Goal: Task Accomplishment & Management: Use online tool/utility

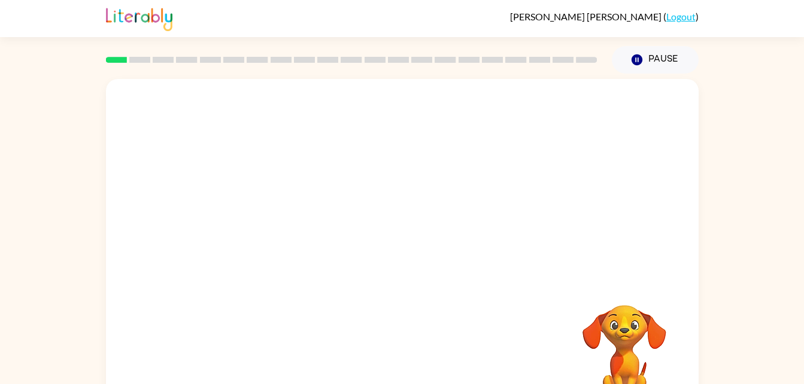
click at [440, 283] on div "Your browser must support playing .mp4 files to use Literably. Please try using…" at bounding box center [402, 250] width 593 height 342
click at [380, 263] on button "button" at bounding box center [402, 256] width 77 height 44
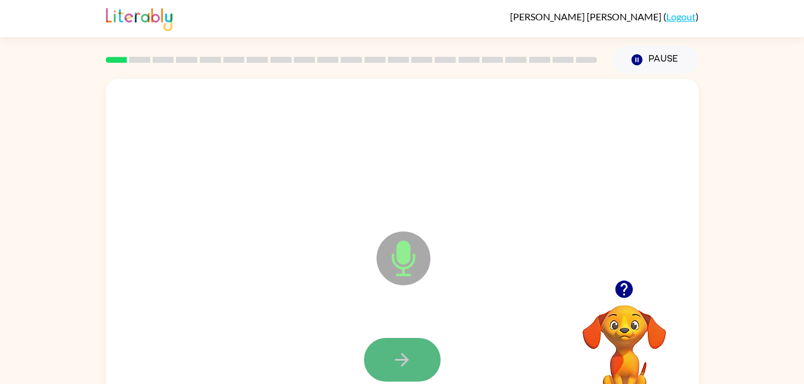
click at [411, 373] on button "button" at bounding box center [402, 360] width 77 height 44
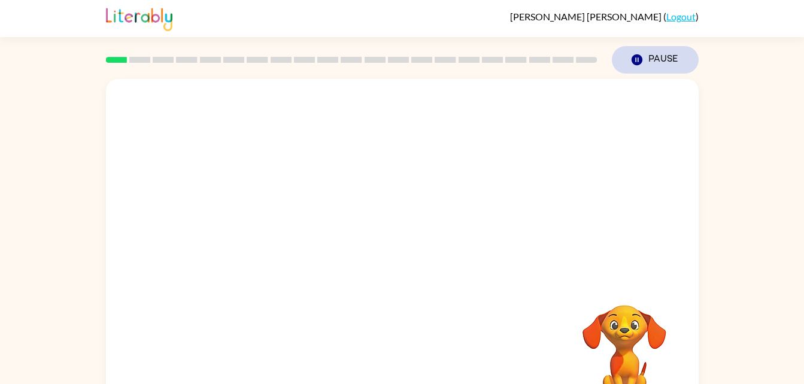
click at [640, 63] on icon "button" at bounding box center [636, 59] width 11 height 11
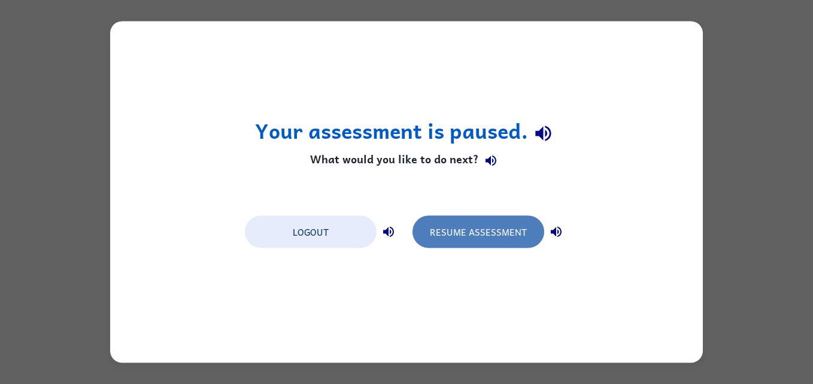
click at [473, 238] on button "Resume Assessment" at bounding box center [479, 232] width 132 height 32
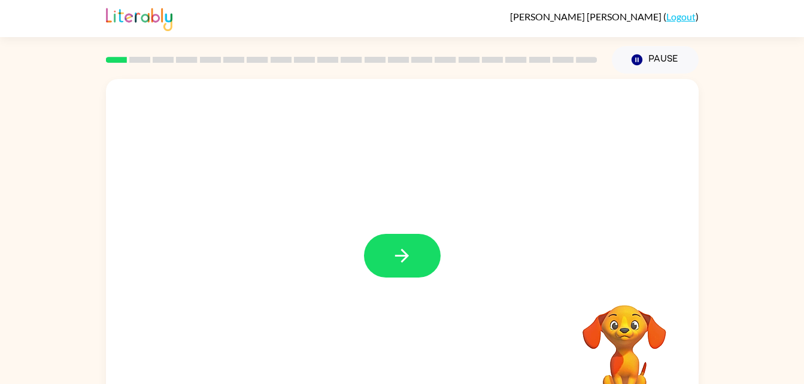
drag, startPoint x: 396, startPoint y: 325, endPoint x: 235, endPoint y: 244, distance: 180.5
click at [235, 244] on div at bounding box center [402, 250] width 593 height 342
click at [388, 249] on button "button" at bounding box center [402, 256] width 77 height 44
click at [427, 216] on div at bounding box center [373, 228] width 511 height 43
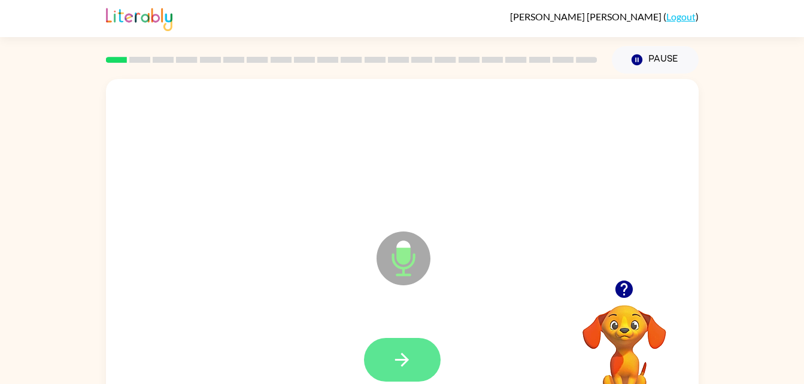
click at [412, 365] on icon "button" at bounding box center [402, 360] width 21 height 21
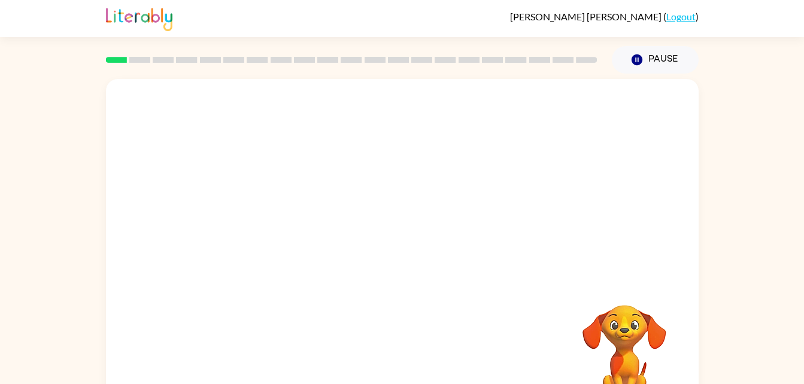
click at [729, 41] on div "Oswaldo Benitez Aparicio ( Logout ) Pause Pause Your browser must support playi…" at bounding box center [402, 210] width 804 height 421
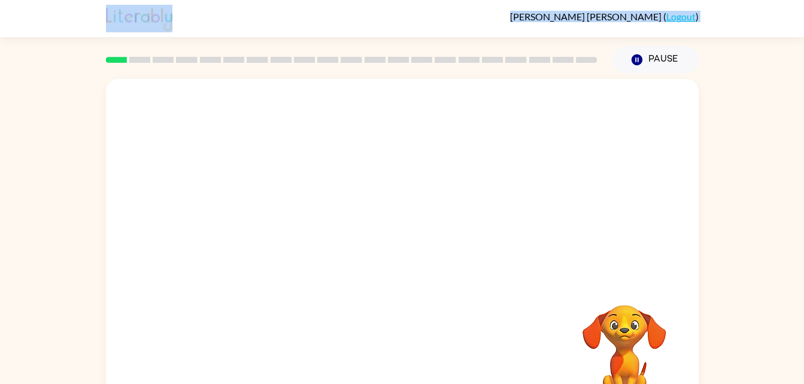
drag, startPoint x: 729, startPoint y: 41, endPoint x: 571, endPoint y: 18, distance: 160.3
click at [571, 18] on div "Oswaldo Benitez Aparicio ( Logout ) Pause Pause Your browser must support playi…" at bounding box center [402, 210] width 804 height 421
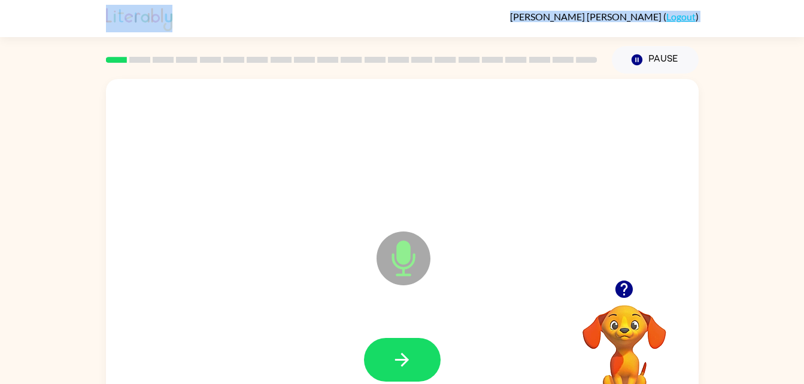
click at [407, 226] on icon at bounding box center [404, 232] width 30 height 90
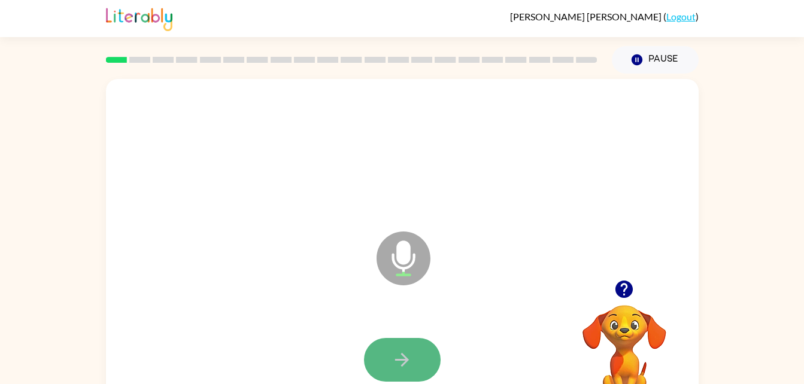
drag, startPoint x: 562, startPoint y: 102, endPoint x: 389, endPoint y: 365, distance: 314.7
click at [389, 365] on button "button" at bounding box center [402, 360] width 77 height 44
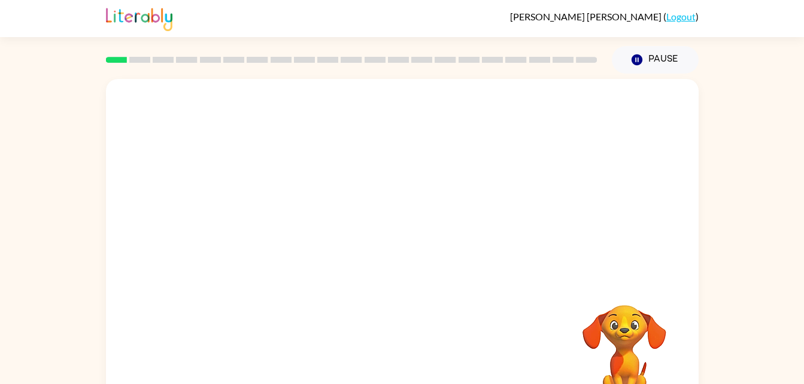
click at [507, 228] on div at bounding box center [402, 179] width 593 height 201
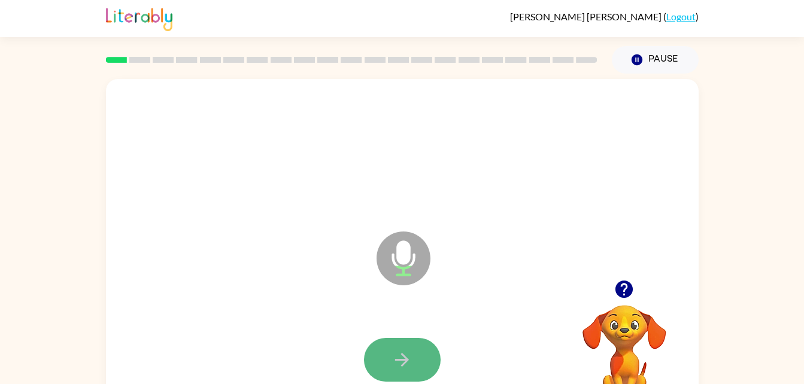
click at [401, 368] on icon "button" at bounding box center [402, 360] width 21 height 21
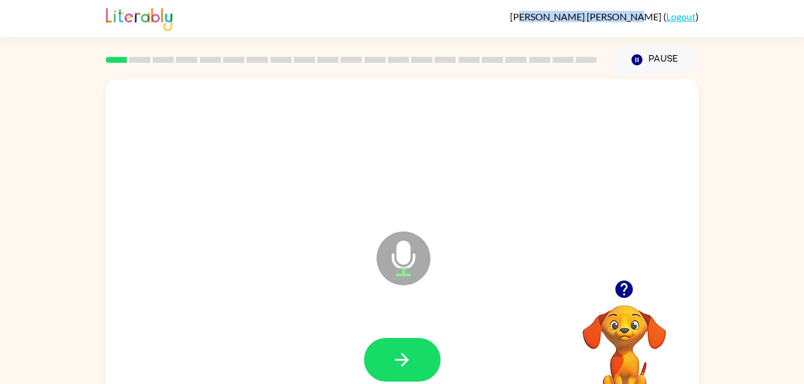
drag, startPoint x: 566, startPoint y: 10, endPoint x: 636, endPoint y: 18, distance: 69.9
click at [636, 18] on div "Oswaldo Benitez Aparicio ( Logout )" at bounding box center [402, 18] width 593 height 37
click at [409, 368] on icon "button" at bounding box center [402, 360] width 21 height 21
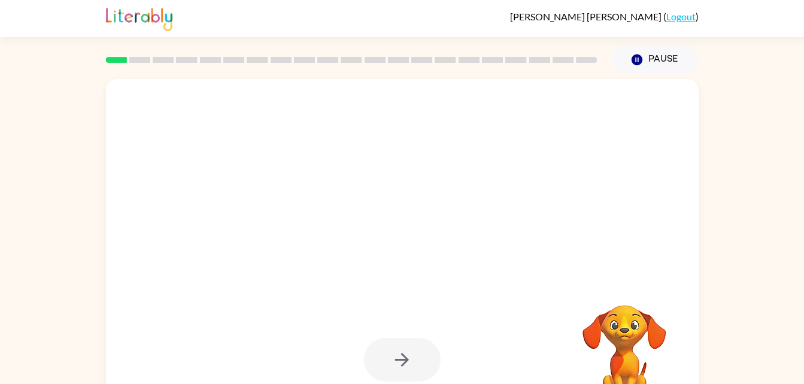
click at [555, 14] on span "Oswaldo Benitez Aparicio" at bounding box center [586, 16] width 153 height 11
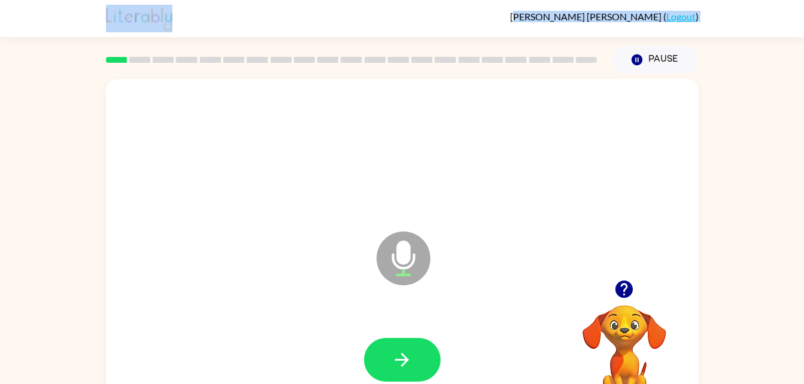
drag, startPoint x: 557, startPoint y: 19, endPoint x: 462, endPoint y: 240, distance: 240.6
click at [462, 240] on div "Oswaldo Benitez Aparicio ( Logout ) Pause Pause Microphone The Microphone is he…" at bounding box center [402, 210] width 804 height 421
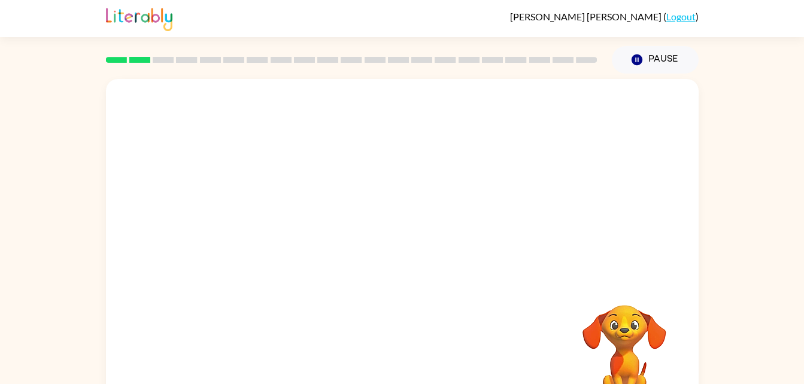
click at [400, 352] on div at bounding box center [402, 360] width 569 height 98
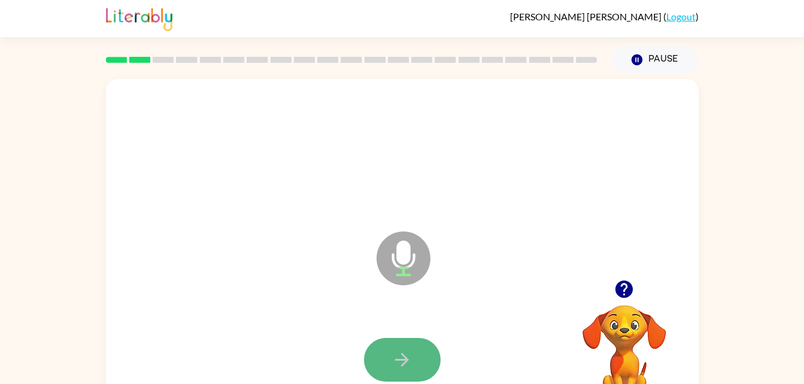
click at [422, 353] on button "button" at bounding box center [402, 360] width 77 height 44
click at [399, 341] on button "button" at bounding box center [402, 360] width 77 height 44
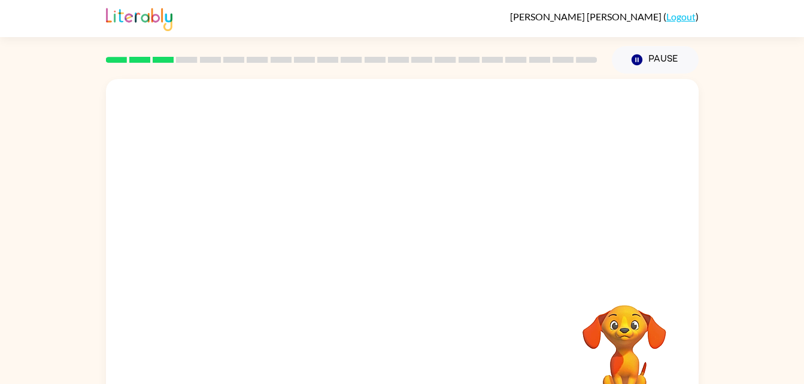
click at [153, 83] on div at bounding box center [402, 250] width 593 height 342
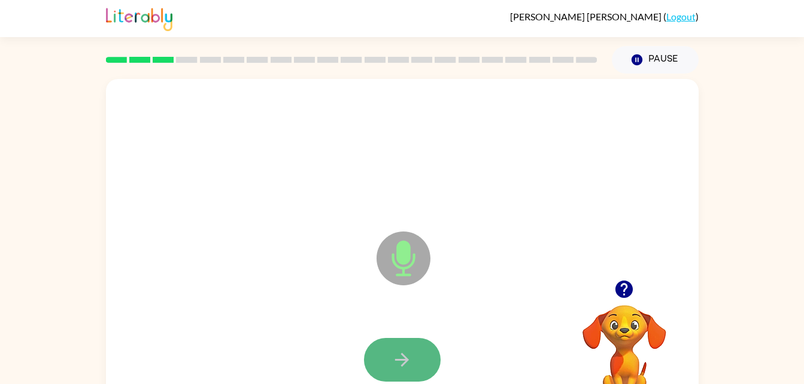
click at [413, 343] on button "button" at bounding box center [402, 360] width 77 height 44
click at [81, 232] on div "Microphone The Microphone is here when it is your turn to talk Your browser mus…" at bounding box center [402, 247] width 804 height 347
click at [411, 340] on button "button" at bounding box center [402, 360] width 77 height 44
click at [416, 369] on div at bounding box center [402, 360] width 77 height 44
click at [422, 356] on button "button" at bounding box center [402, 360] width 77 height 44
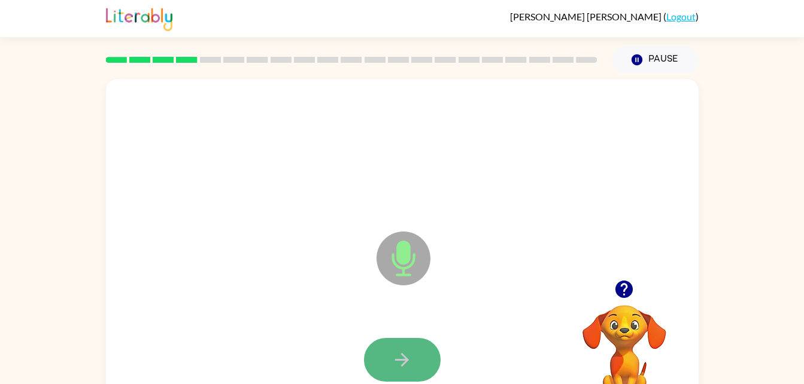
click at [426, 350] on button "button" at bounding box center [402, 360] width 77 height 44
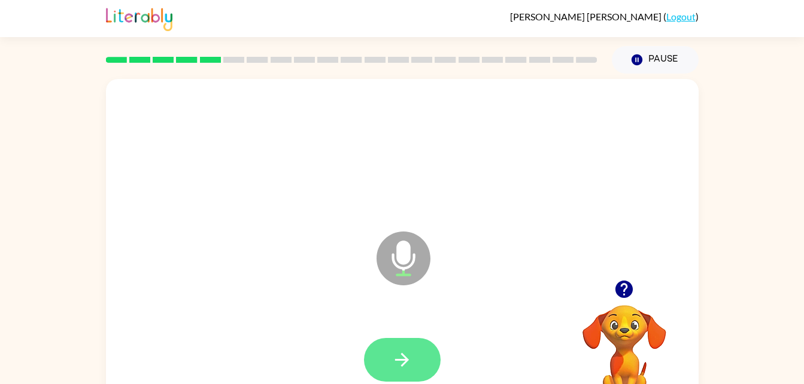
click at [414, 360] on button "button" at bounding box center [402, 360] width 77 height 44
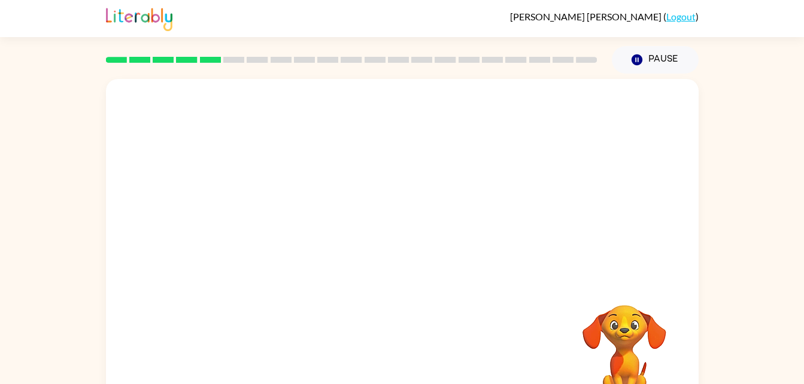
click at [804, 378] on div "Your browser must support playing .mp4 files to use Literably. Please try using…" at bounding box center [402, 247] width 804 height 347
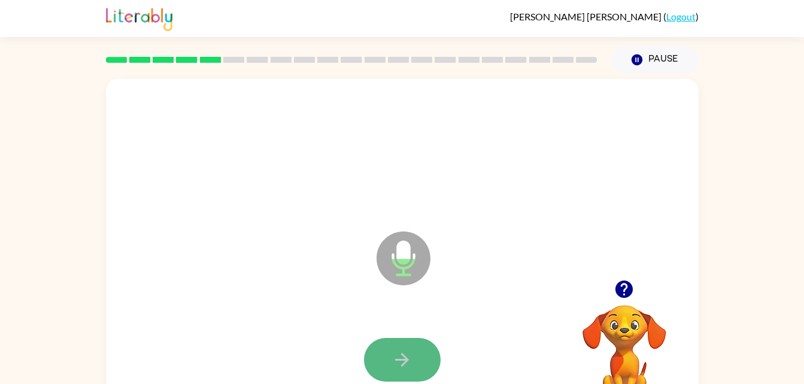
click at [395, 361] on icon "button" at bounding box center [402, 360] width 21 height 21
click at [373, 365] on button "button" at bounding box center [402, 360] width 77 height 44
click at [431, 356] on button "button" at bounding box center [402, 360] width 77 height 44
click at [389, 376] on button "button" at bounding box center [402, 360] width 77 height 44
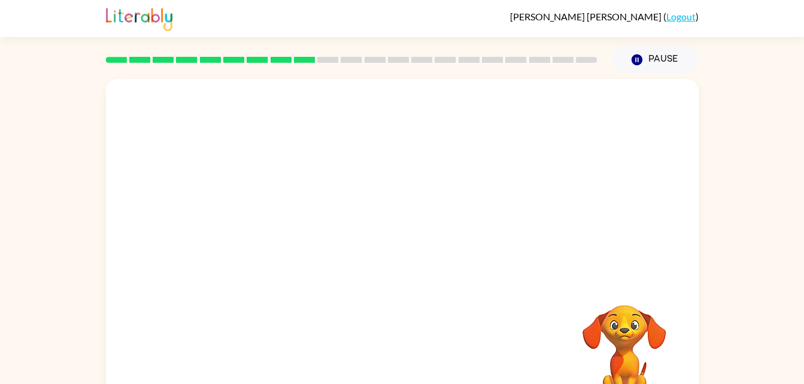
click at [334, 380] on div at bounding box center [402, 360] width 569 height 98
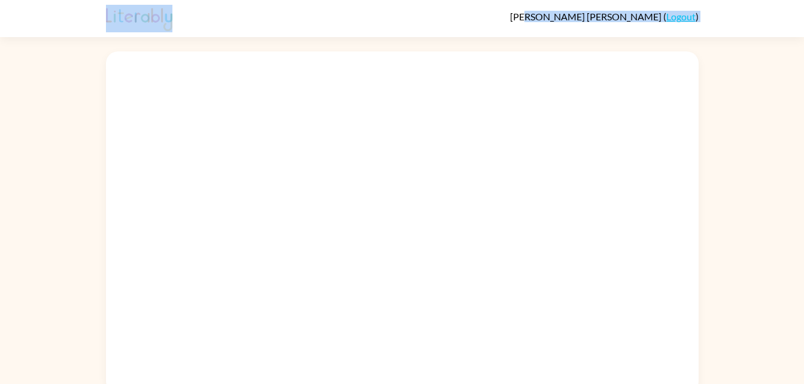
drag, startPoint x: 548, startPoint y: 19, endPoint x: 570, endPoint y: 15, distance: 22.0
click at [570, 15] on div "Oswaldo Benitez Aparicio ( Logout )" at bounding box center [402, 18] width 593 height 37
click at [433, 27] on div "Oswaldo Benitez Aparicio ( Logout )" at bounding box center [402, 18] width 593 height 37
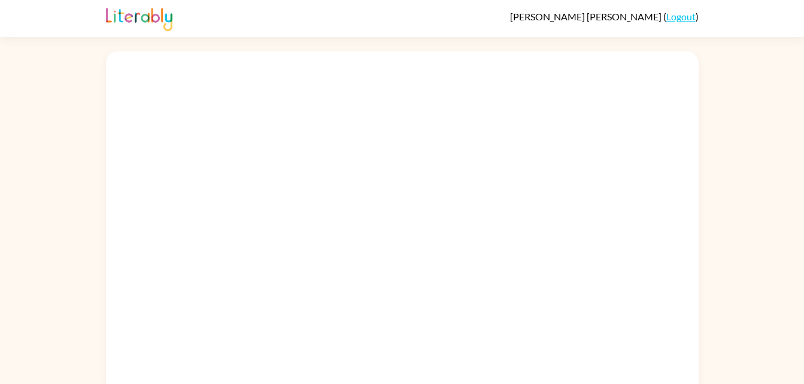
click at [351, 164] on div at bounding box center [402, 222] width 593 height 342
click at [566, 203] on div at bounding box center [402, 222] width 593 height 342
click at [741, 208] on div at bounding box center [402, 219] width 804 height 347
click at [800, 20] on div "Oswaldo Benitez Aparicio ( Logout )" at bounding box center [402, 18] width 804 height 37
click at [803, 14] on div "Oswaldo Benitez Aparicio ( Logout )" at bounding box center [402, 18] width 804 height 37
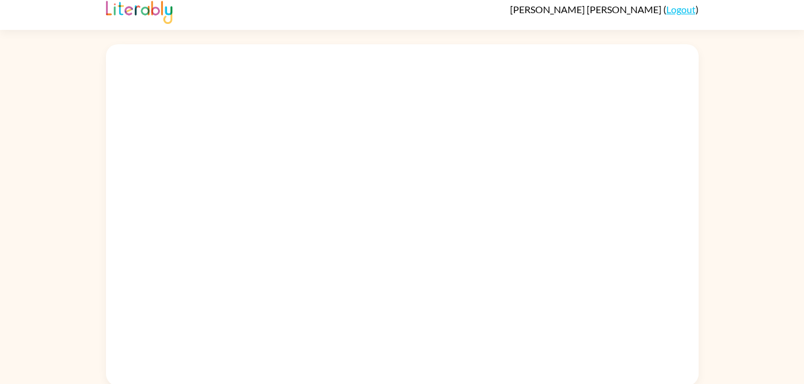
click at [800, 381] on div at bounding box center [402, 212] width 804 height 347
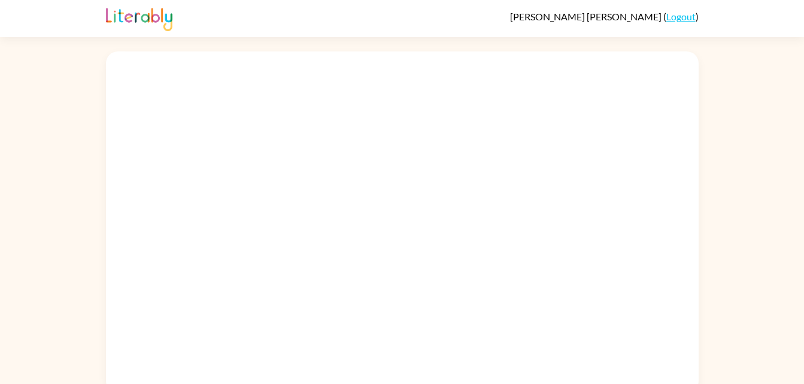
click at [161, 214] on div at bounding box center [402, 222] width 593 height 342
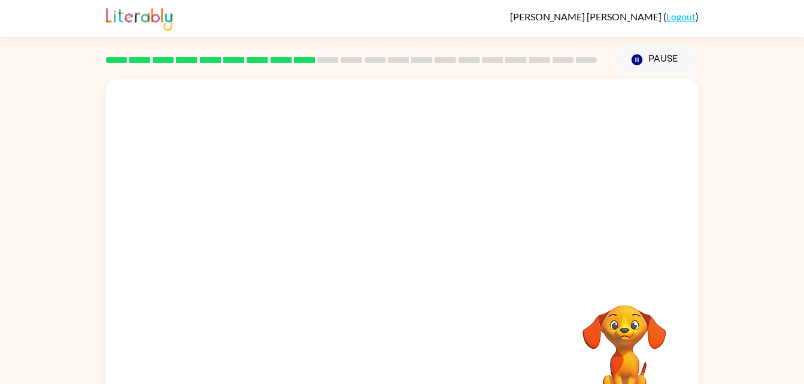
click at [156, 17] on img at bounding box center [139, 18] width 66 height 26
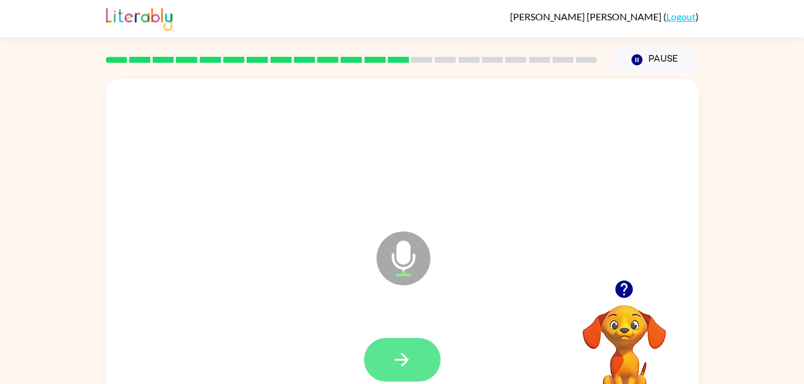
click at [426, 343] on button "button" at bounding box center [402, 360] width 77 height 44
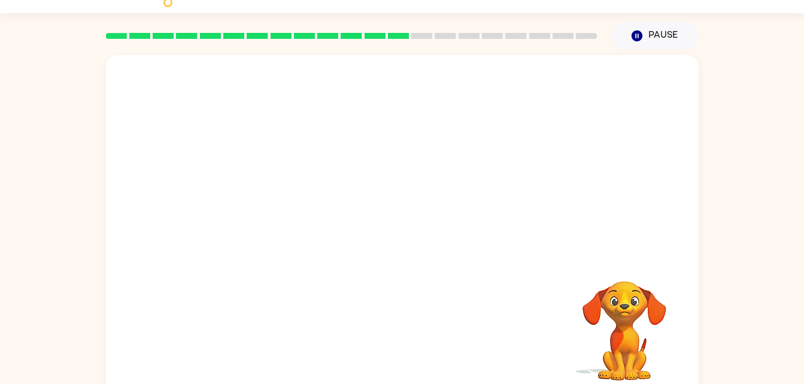
scroll to position [37, 0]
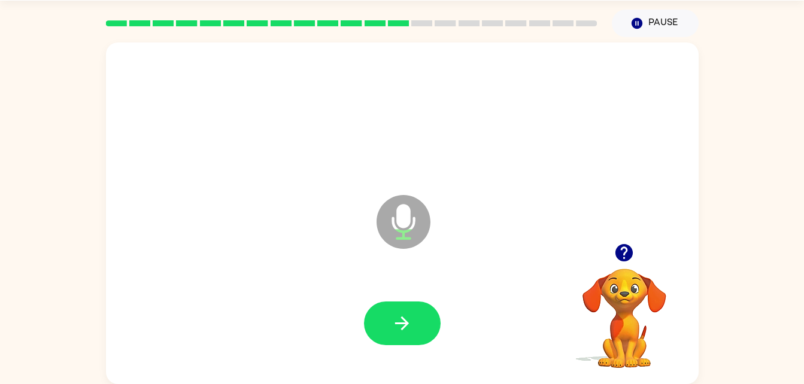
drag, startPoint x: 402, startPoint y: 311, endPoint x: 320, endPoint y: 286, distance: 85.8
click at [320, 286] on div at bounding box center [402, 324] width 569 height 98
drag, startPoint x: 414, startPoint y: 307, endPoint x: 362, endPoint y: 294, distance: 53.6
click at [362, 294] on div at bounding box center [402, 324] width 569 height 98
click at [393, 325] on icon "button" at bounding box center [402, 323] width 21 height 21
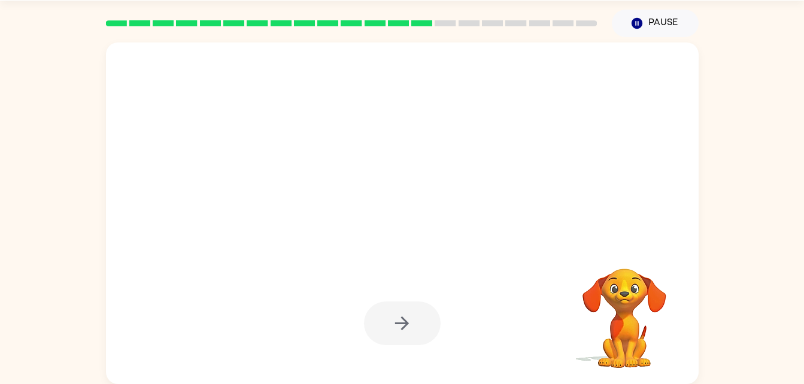
click at [462, 359] on div at bounding box center [402, 324] width 569 height 98
click at [438, 365] on div at bounding box center [402, 324] width 569 height 98
click at [408, 326] on div at bounding box center [402, 324] width 77 height 44
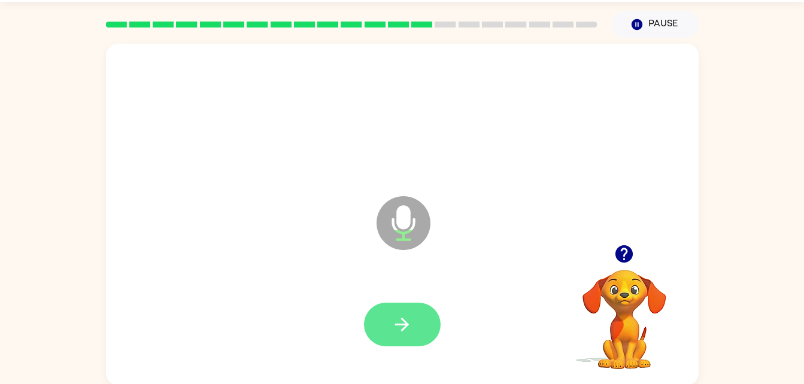
scroll to position [29, 0]
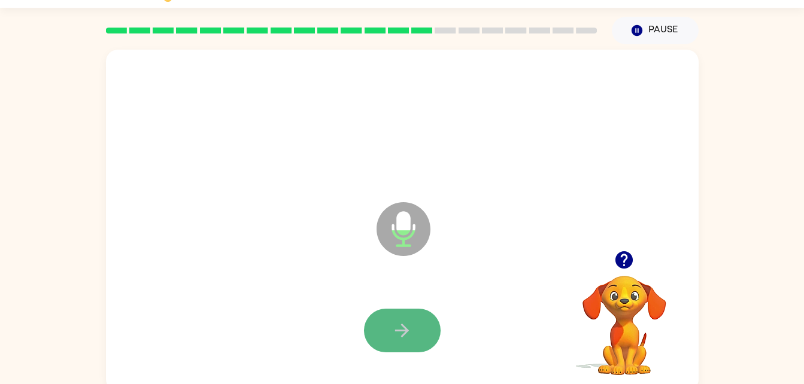
click at [408, 319] on button "button" at bounding box center [402, 331] width 77 height 44
click at [395, 330] on icon "button" at bounding box center [402, 331] width 14 height 14
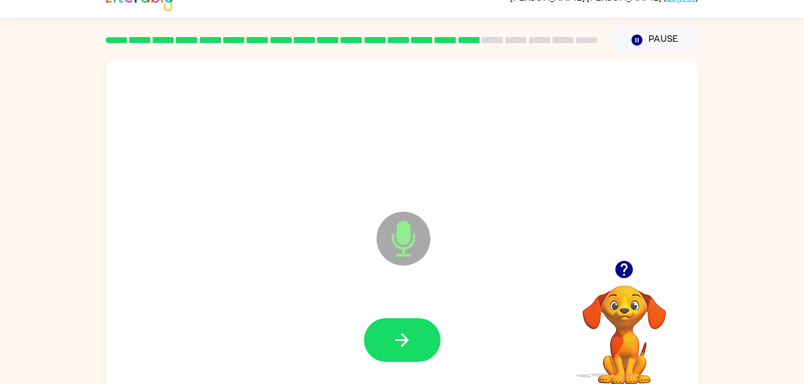
scroll to position [19, 0]
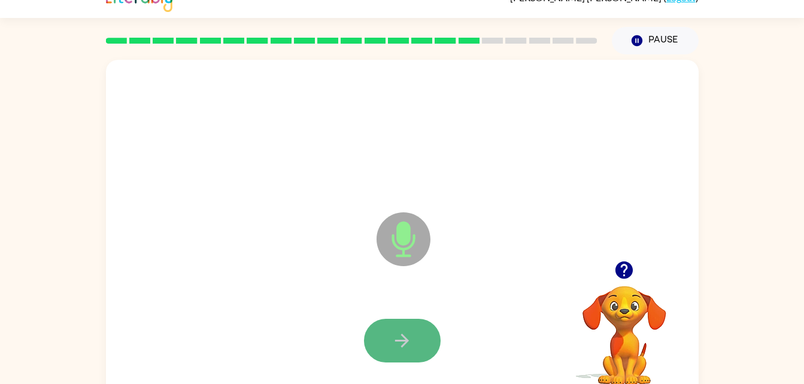
click at [425, 339] on button "button" at bounding box center [402, 341] width 77 height 44
click at [412, 326] on button "button" at bounding box center [402, 341] width 77 height 44
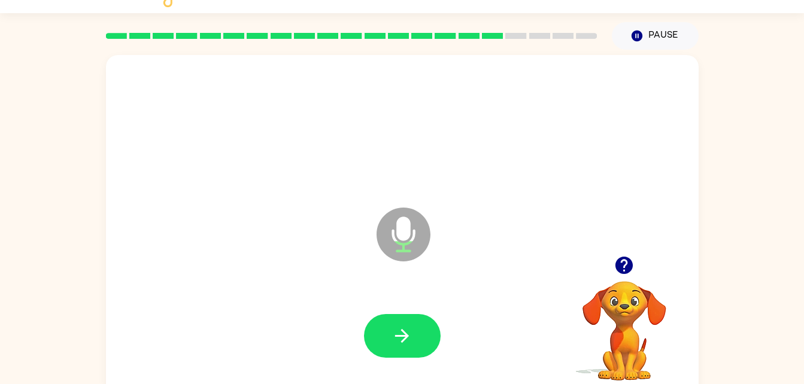
scroll to position [37, 0]
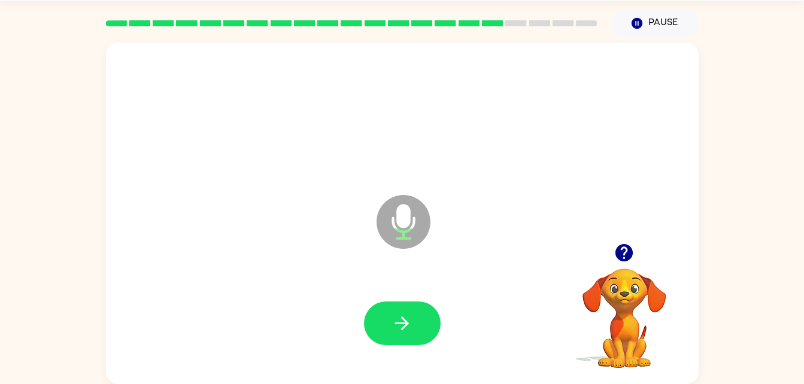
click at [394, 283] on div "Microphone The Microphone is here when it is your turn to talk" at bounding box center [402, 214] width 593 height 342
click at [414, 324] on button "button" at bounding box center [402, 324] width 77 height 44
click at [398, 312] on button "button" at bounding box center [402, 324] width 77 height 44
click at [420, 320] on button "button" at bounding box center [402, 324] width 77 height 44
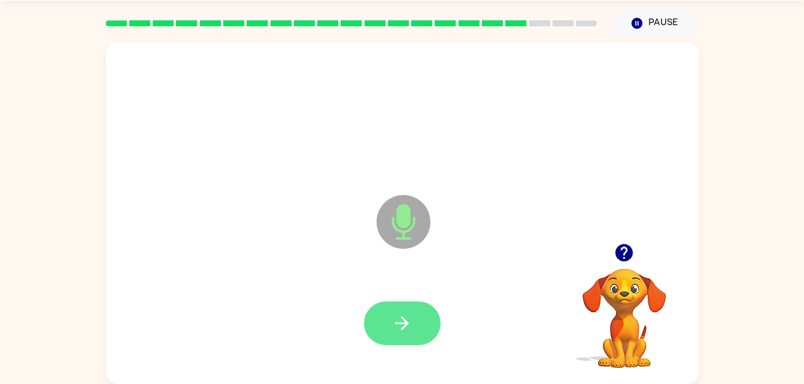
click at [404, 314] on icon "button" at bounding box center [402, 323] width 21 height 21
click at [410, 320] on icon "button" at bounding box center [402, 323] width 21 height 21
click at [384, 324] on button "button" at bounding box center [402, 324] width 77 height 44
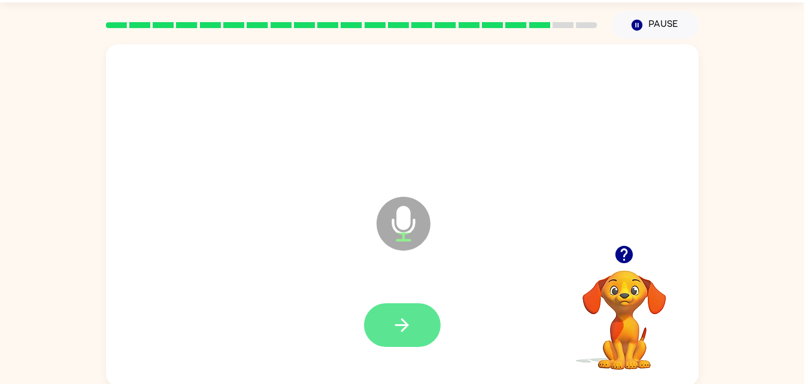
click at [405, 333] on icon "button" at bounding box center [402, 325] width 21 height 21
click at [407, 333] on icon "button" at bounding box center [402, 325] width 21 height 21
click at [413, 319] on button "button" at bounding box center [402, 326] width 77 height 44
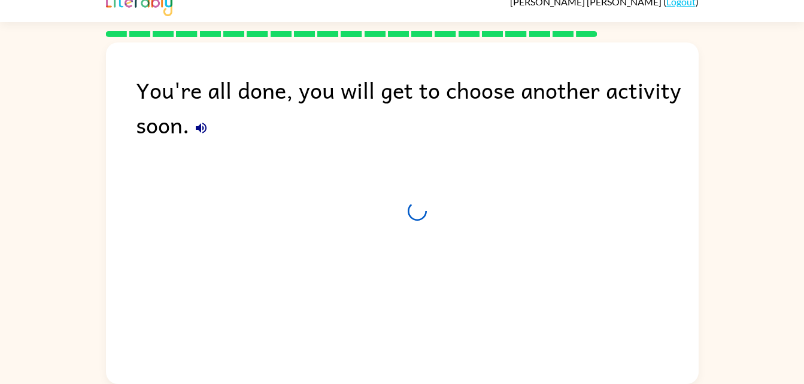
scroll to position [15, 0]
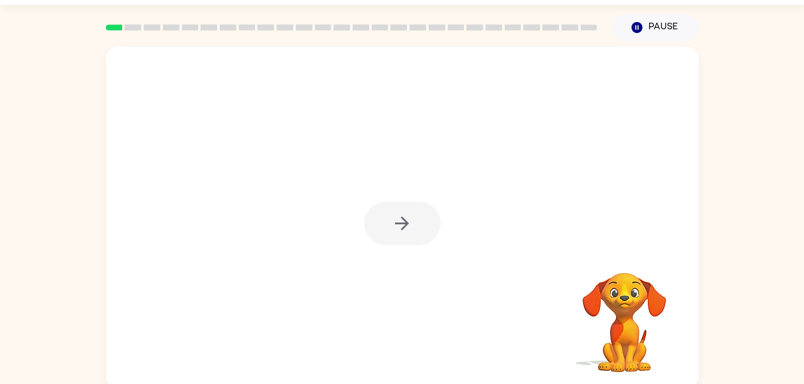
scroll to position [37, 0]
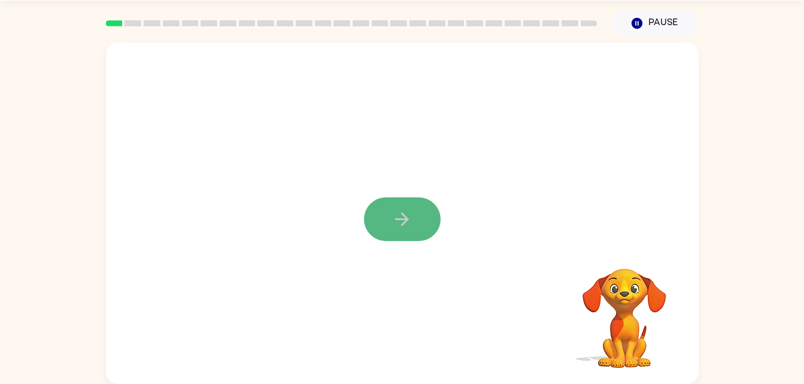
click at [396, 218] on icon "button" at bounding box center [402, 219] width 21 height 21
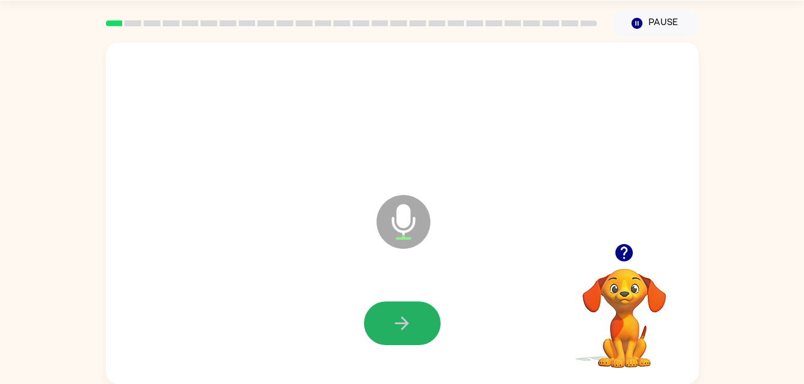
drag, startPoint x: 401, startPoint y: 326, endPoint x: 390, endPoint y: 324, distance: 10.5
click at [390, 324] on button "button" at bounding box center [402, 324] width 77 height 44
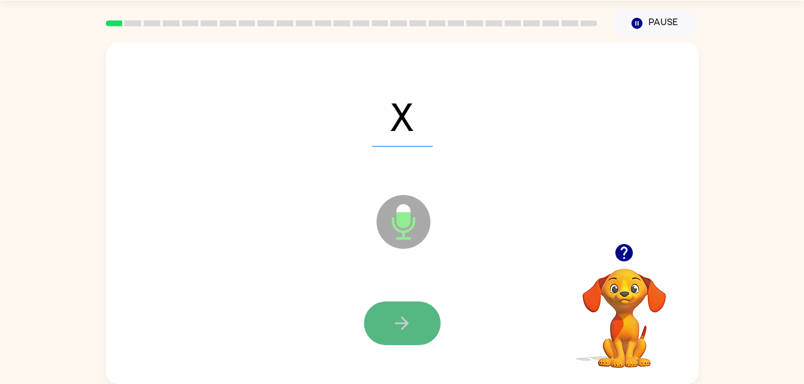
click at [411, 328] on icon "button" at bounding box center [402, 323] width 21 height 21
click at [431, 314] on button "button" at bounding box center [402, 324] width 77 height 44
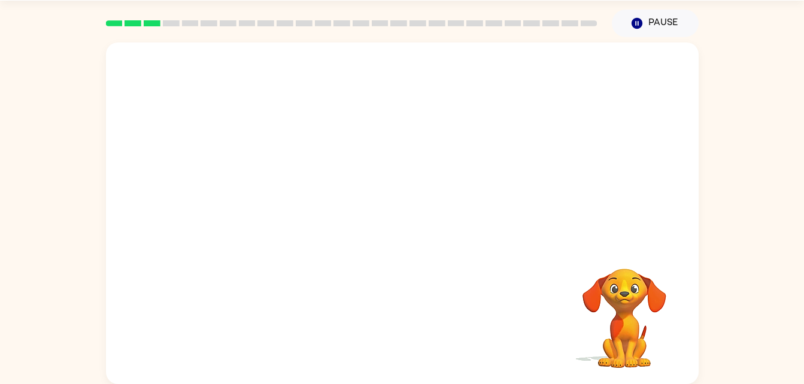
drag, startPoint x: 654, startPoint y: 297, endPoint x: 532, endPoint y: 268, distance: 125.6
click at [629, 275] on video "Your browser must support playing .mp4 files to use Literably. Please try using…" at bounding box center [625, 310] width 120 height 120
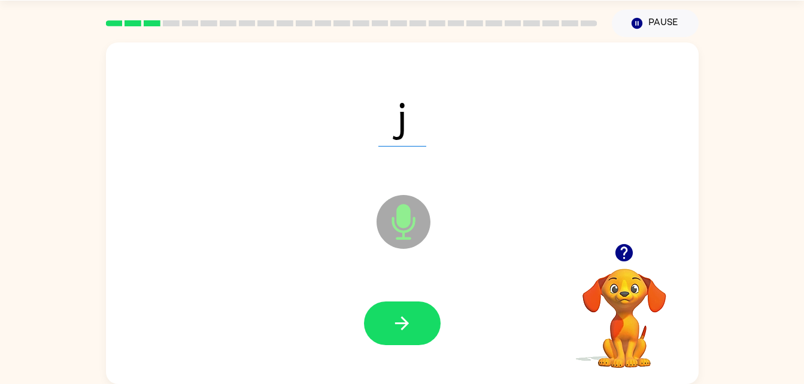
drag, startPoint x: 402, startPoint y: 313, endPoint x: 343, endPoint y: 301, distance: 61.2
click at [343, 301] on div at bounding box center [402, 324] width 569 height 98
click at [421, 330] on button "button" at bounding box center [402, 324] width 77 height 44
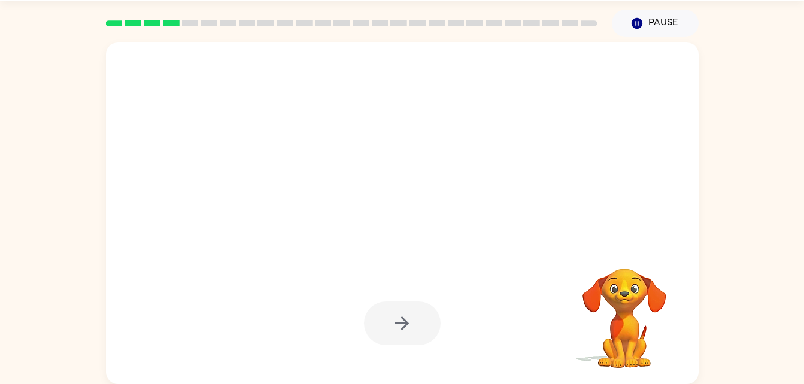
click at [421, 330] on div at bounding box center [402, 324] width 77 height 44
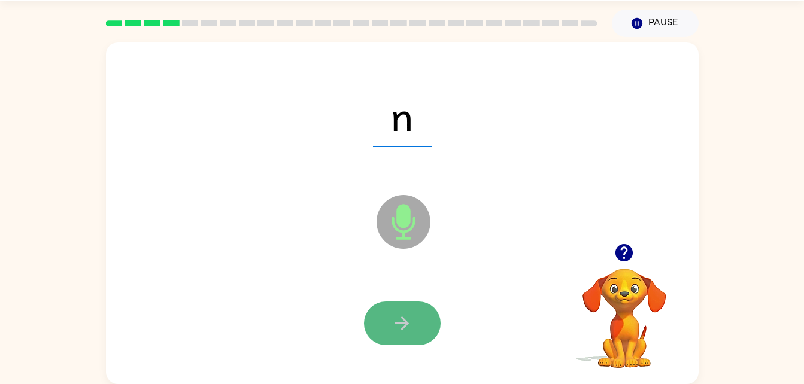
click at [410, 310] on button "button" at bounding box center [402, 324] width 77 height 44
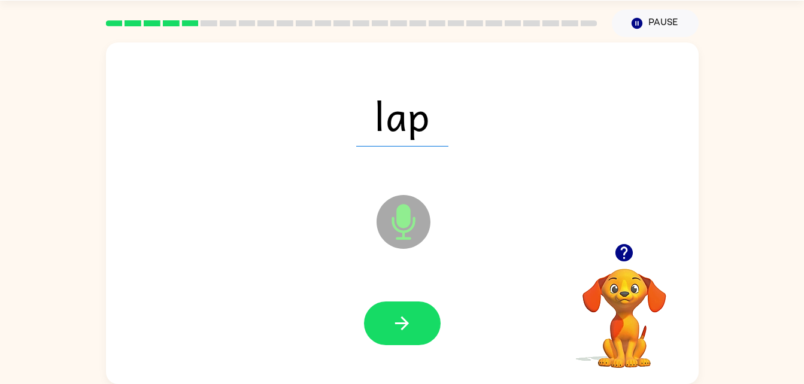
drag, startPoint x: 410, startPoint y: 310, endPoint x: 352, endPoint y: 342, distance: 66.0
click at [352, 342] on div at bounding box center [402, 324] width 569 height 98
click at [402, 303] on button "button" at bounding box center [402, 324] width 77 height 44
click at [416, 283] on div at bounding box center [402, 324] width 569 height 98
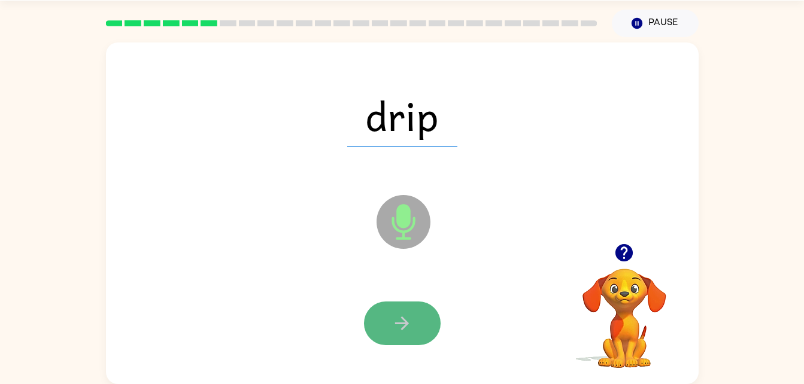
click at [418, 320] on button "button" at bounding box center [402, 324] width 77 height 44
click at [410, 318] on icon "button" at bounding box center [402, 323] width 21 height 21
click at [395, 327] on icon "button" at bounding box center [402, 323] width 21 height 21
click at [395, 306] on button "button" at bounding box center [402, 324] width 77 height 44
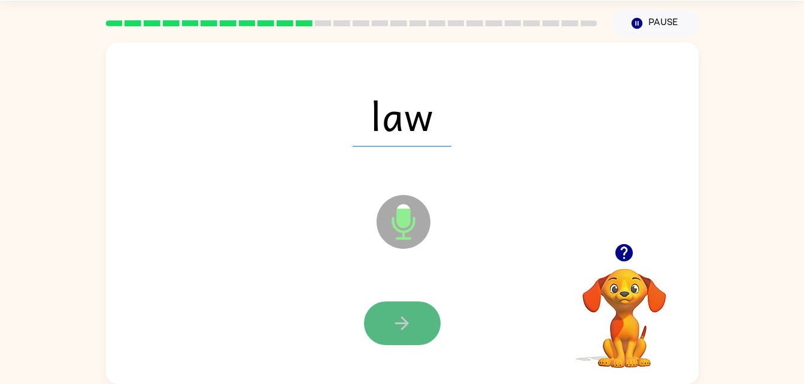
click at [419, 326] on button "button" at bounding box center [402, 324] width 77 height 44
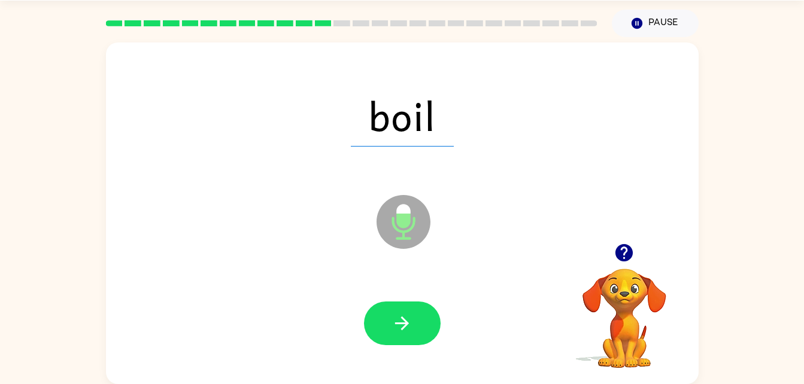
click at [361, 260] on div "boil Microphone The Microphone is here when it is your turn to talk" at bounding box center [402, 214] width 593 height 342
click at [383, 274] on icon "Microphone The Microphone is here when it is your turn to talk" at bounding box center [464, 237] width 180 height 90
click at [401, 338] on button "button" at bounding box center [402, 324] width 77 height 44
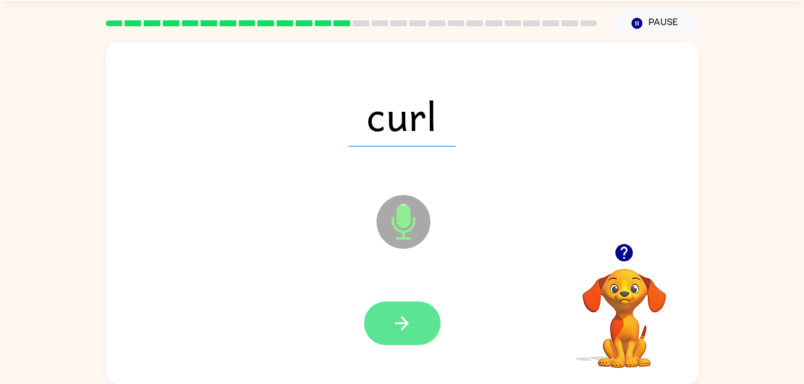
click at [381, 325] on button "button" at bounding box center [402, 324] width 77 height 44
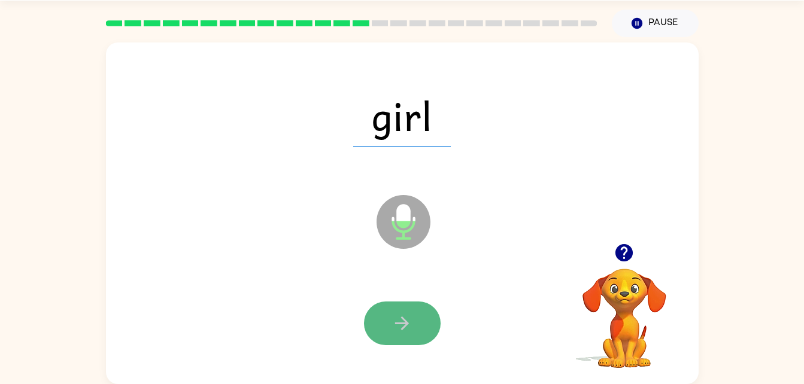
click at [414, 330] on button "button" at bounding box center [402, 324] width 77 height 44
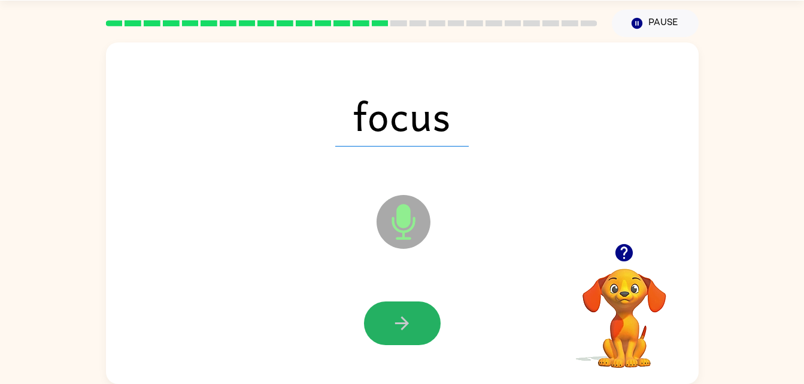
click at [412, 326] on button "button" at bounding box center [402, 324] width 77 height 44
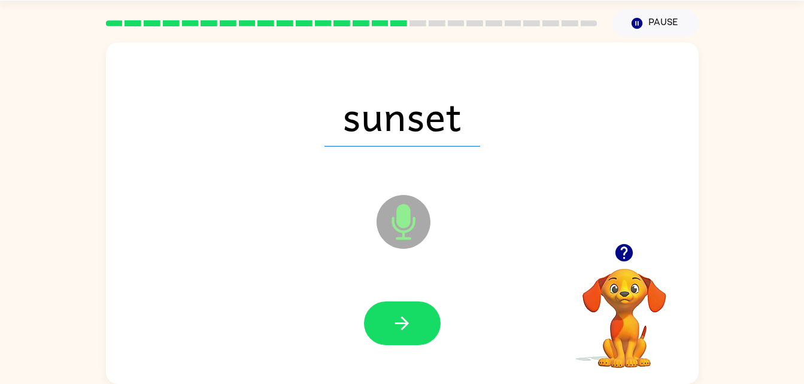
drag, startPoint x: 409, startPoint y: 322, endPoint x: 519, endPoint y: 415, distance: 144.1
click at [519, 384] on html "Oswaldo Benitez Aparicio ( Logout ) Pause Pause sunset Microphone The Microphon…" at bounding box center [402, 173] width 804 height 421
click at [390, 325] on button "button" at bounding box center [402, 324] width 77 height 44
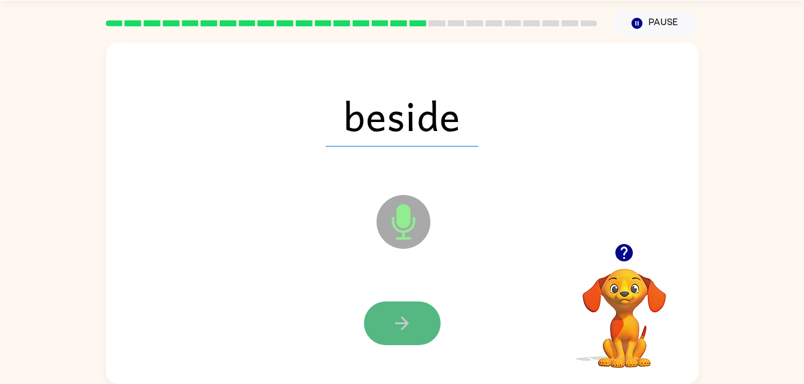
click at [404, 305] on button "button" at bounding box center [402, 324] width 77 height 44
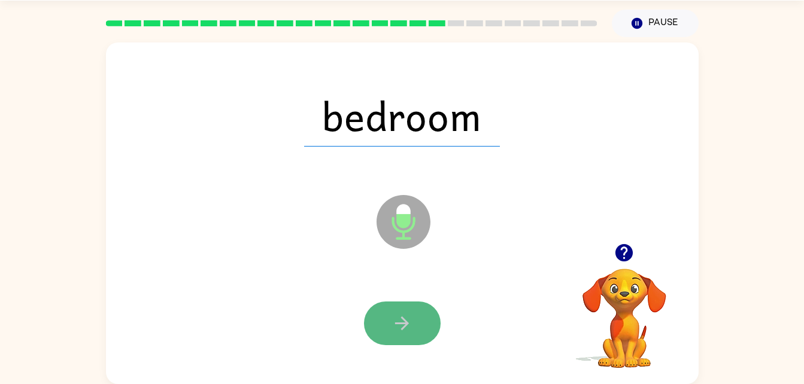
click at [423, 316] on button "button" at bounding box center [402, 324] width 77 height 44
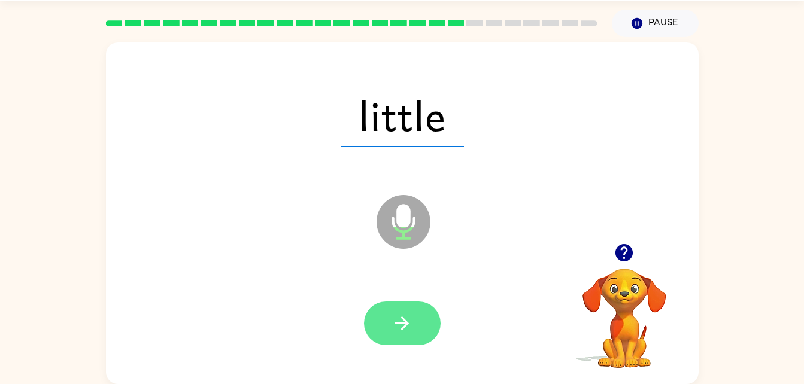
click at [390, 336] on button "button" at bounding box center [402, 324] width 77 height 44
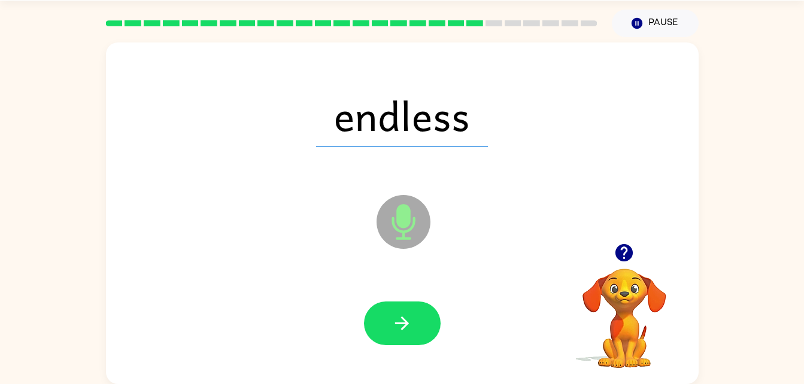
drag, startPoint x: 390, startPoint y: 336, endPoint x: 290, endPoint y: 274, distance: 117.0
click at [290, 275] on div at bounding box center [402, 324] width 569 height 98
click at [405, 317] on icon "button" at bounding box center [402, 323] width 21 height 21
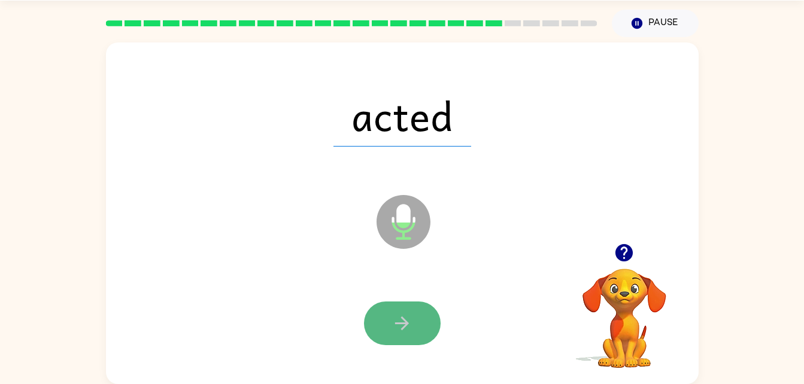
click at [427, 326] on button "button" at bounding box center [402, 324] width 77 height 44
click at [401, 311] on button "button" at bounding box center [402, 324] width 77 height 44
click at [411, 322] on icon "button" at bounding box center [402, 323] width 21 height 21
click at [398, 326] on icon "button" at bounding box center [402, 323] width 21 height 21
click at [395, 306] on button "button" at bounding box center [402, 324] width 77 height 44
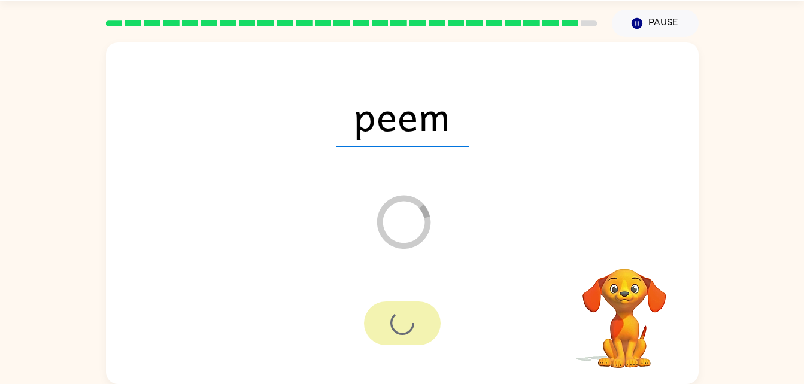
scroll to position [15, 0]
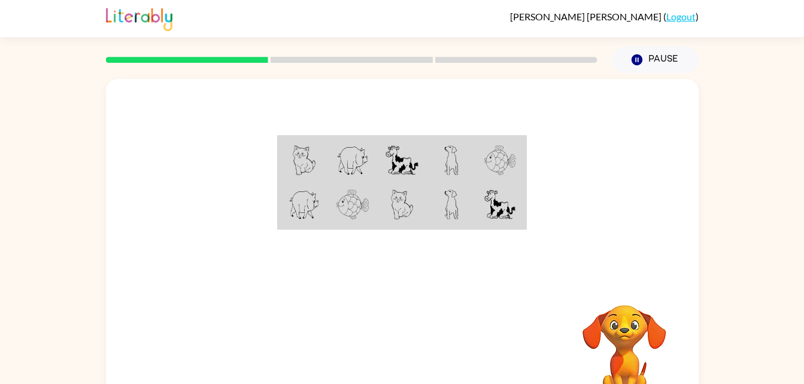
click at [503, 202] on img at bounding box center [499, 205] width 31 height 30
click at [451, 193] on img at bounding box center [451, 205] width 14 height 30
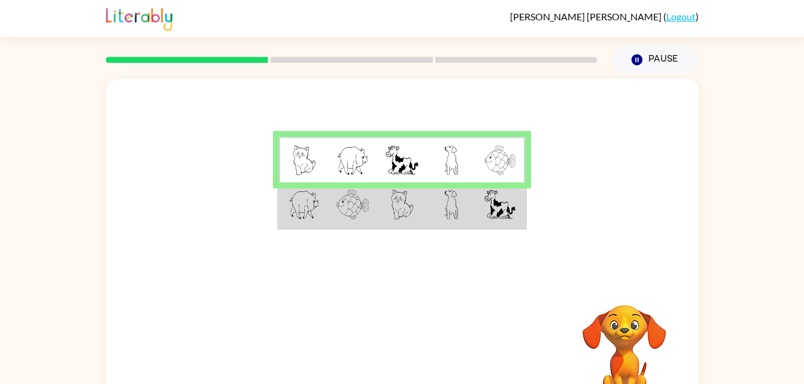
click at [301, 172] on img at bounding box center [304, 161] width 23 height 30
click at [340, 202] on img at bounding box center [353, 205] width 32 height 30
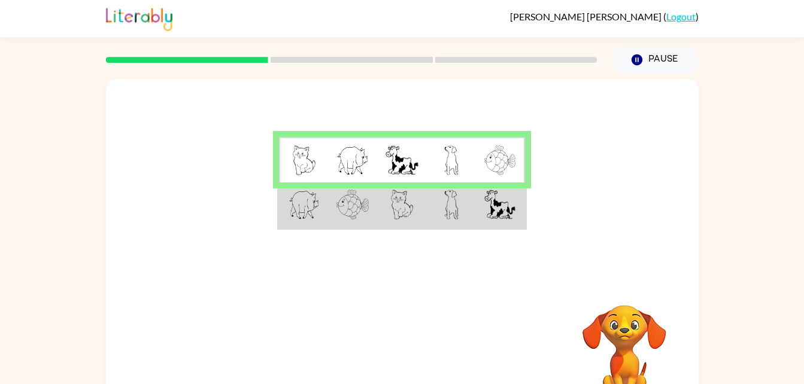
click at [340, 202] on img at bounding box center [353, 205] width 32 height 30
click at [337, 205] on img at bounding box center [353, 205] width 32 height 30
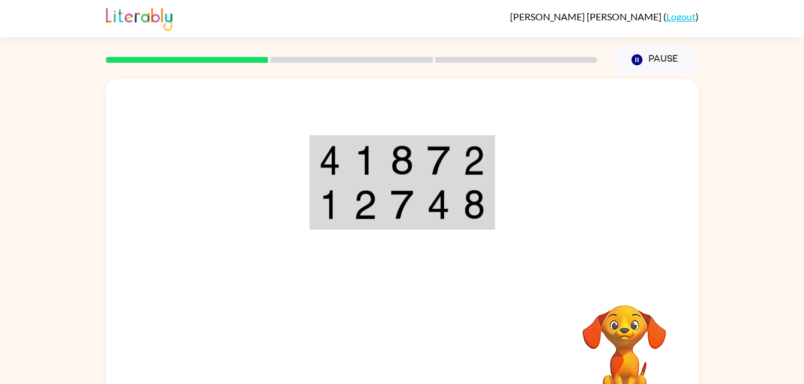
click at [330, 166] on img at bounding box center [330, 161] width 22 height 30
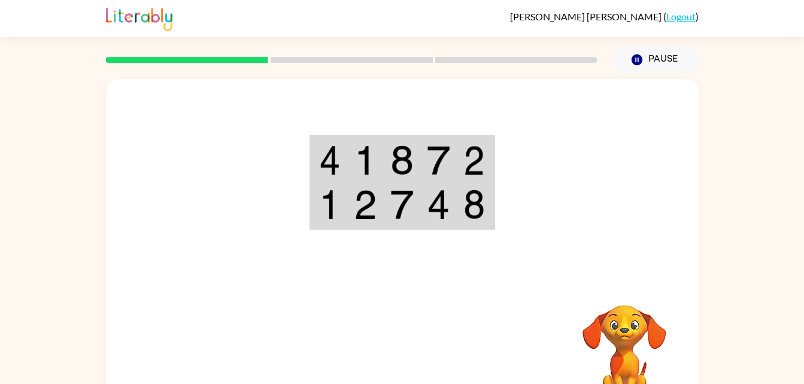
click at [330, 166] on img at bounding box center [330, 161] width 22 height 30
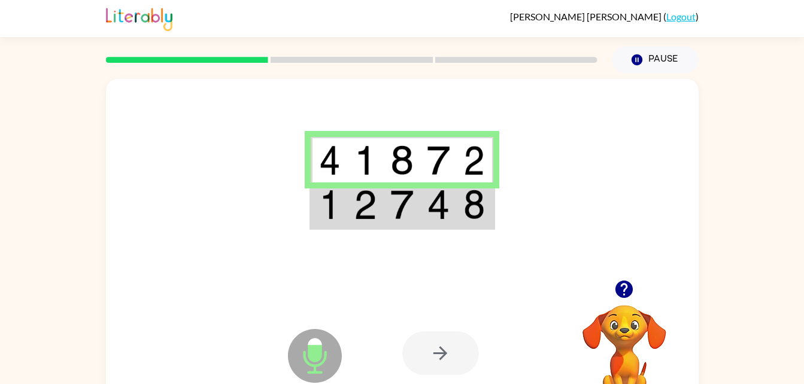
click at [341, 205] on td at bounding box center [329, 206] width 37 height 46
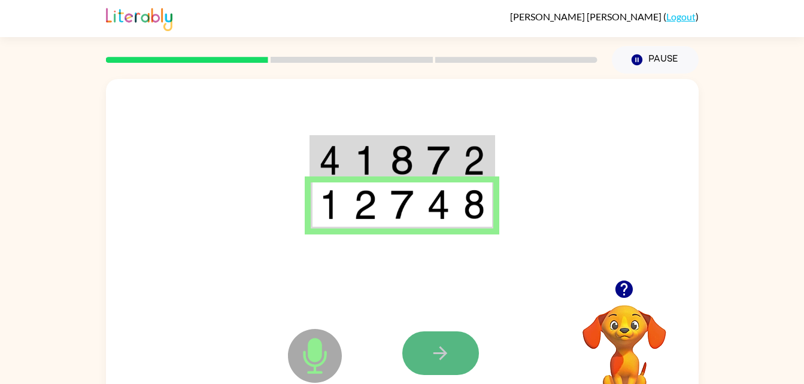
click at [440, 340] on button "button" at bounding box center [440, 354] width 77 height 44
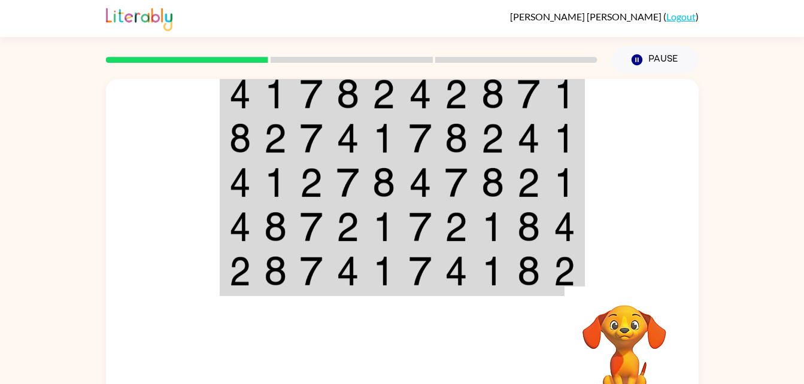
click at [277, 175] on img at bounding box center [275, 183] width 23 height 30
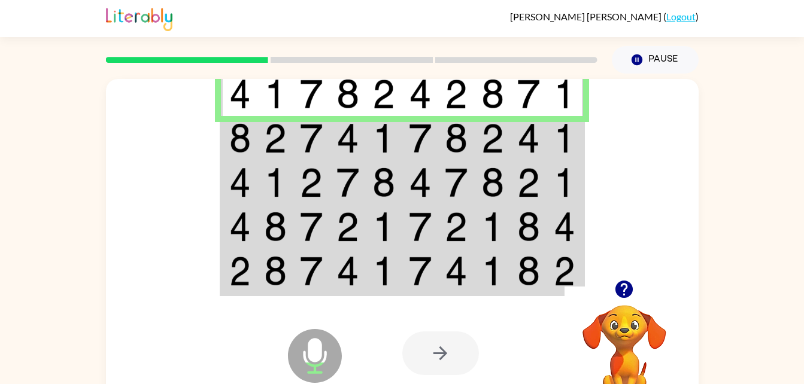
click at [343, 139] on img at bounding box center [348, 138] width 23 height 30
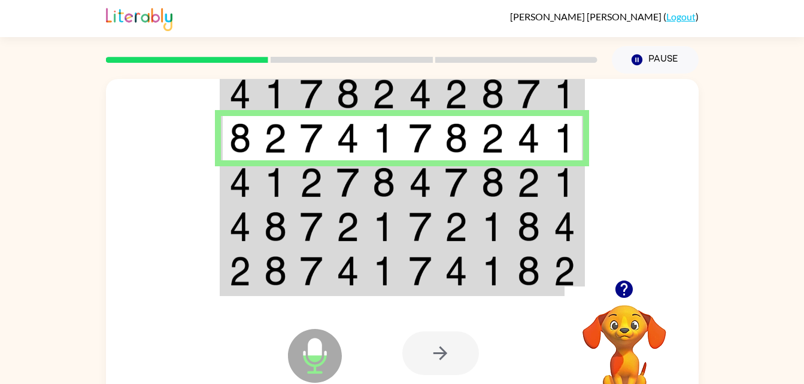
click at [285, 185] on img at bounding box center [275, 183] width 23 height 30
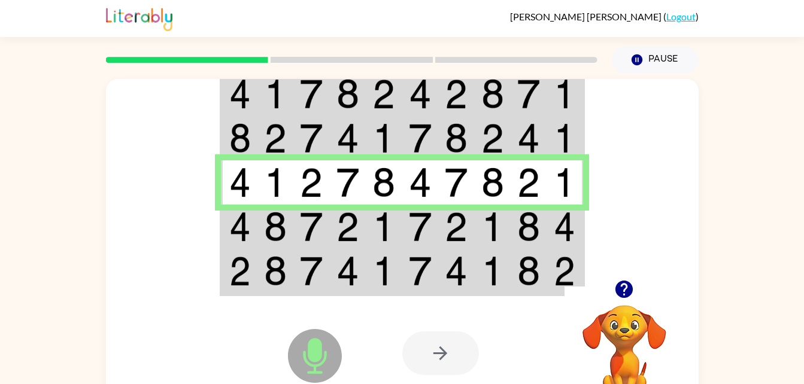
click at [259, 234] on td at bounding box center [275, 227] width 37 height 44
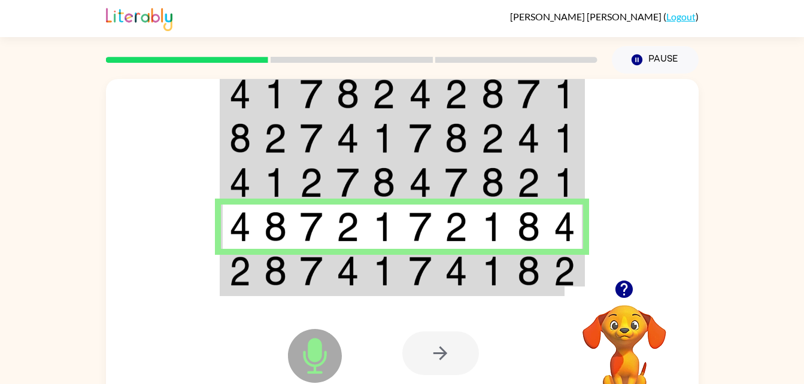
click at [322, 248] on td at bounding box center [311, 227] width 37 height 44
click at [316, 283] on div "Microphone The Microphone is here when it is your turn to talk Your browser mus…" at bounding box center [402, 250] width 593 height 342
drag, startPoint x: 316, startPoint y: 283, endPoint x: 272, endPoint y: 277, distance: 44.0
click at [272, 277] on img at bounding box center [275, 271] width 23 height 30
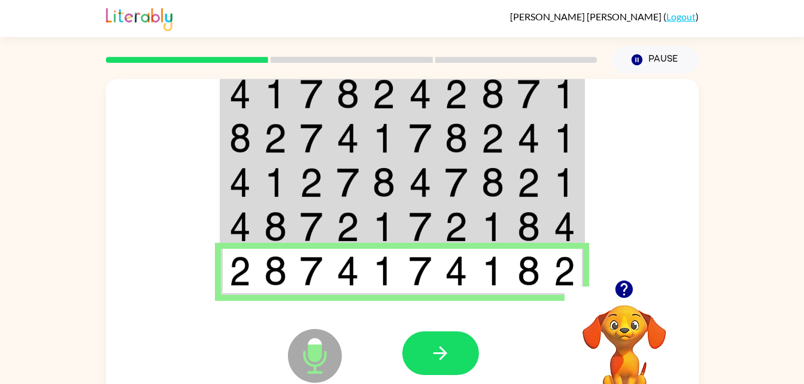
drag, startPoint x: 43, startPoint y: 234, endPoint x: 125, endPoint y: 277, distance: 91.9
click at [125, 277] on div at bounding box center [402, 179] width 593 height 201
click at [435, 343] on button "button" at bounding box center [440, 354] width 77 height 44
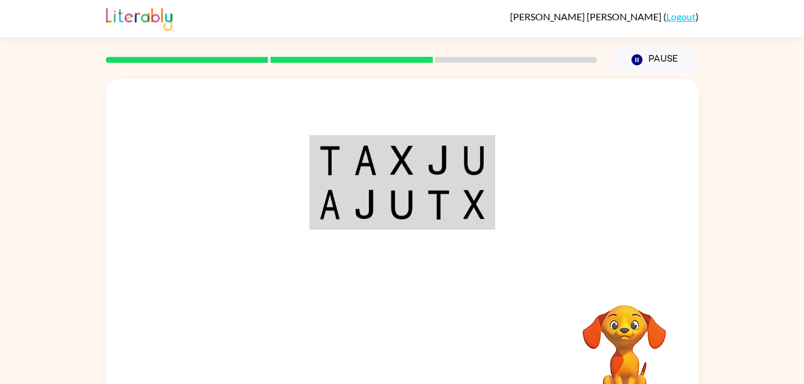
click at [331, 170] on img at bounding box center [330, 161] width 22 height 30
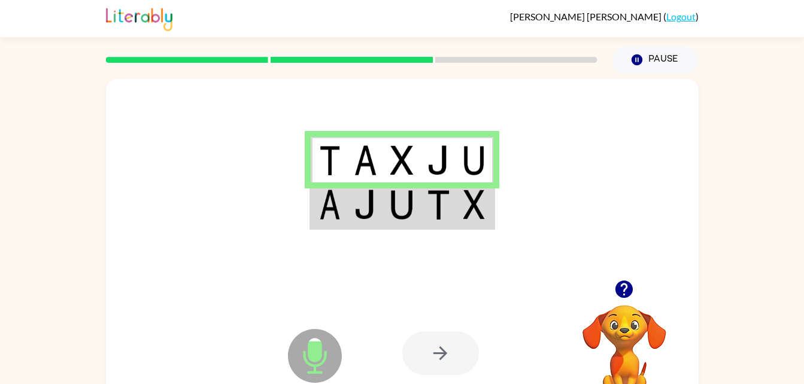
click at [332, 177] on td at bounding box center [329, 160] width 37 height 46
click at [428, 209] on img at bounding box center [438, 205] width 23 height 30
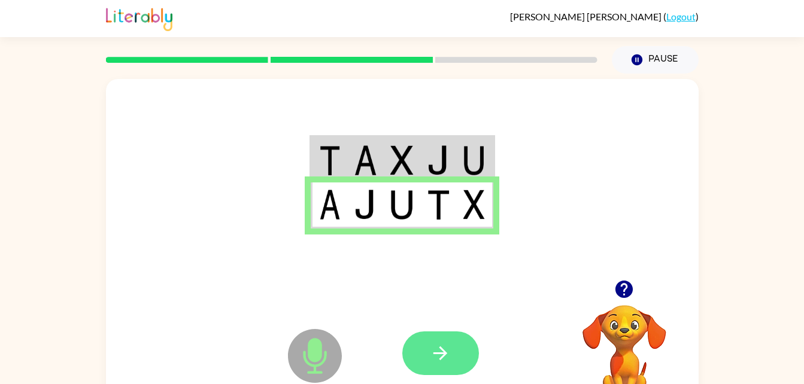
click at [446, 354] on icon "button" at bounding box center [441, 354] width 14 height 14
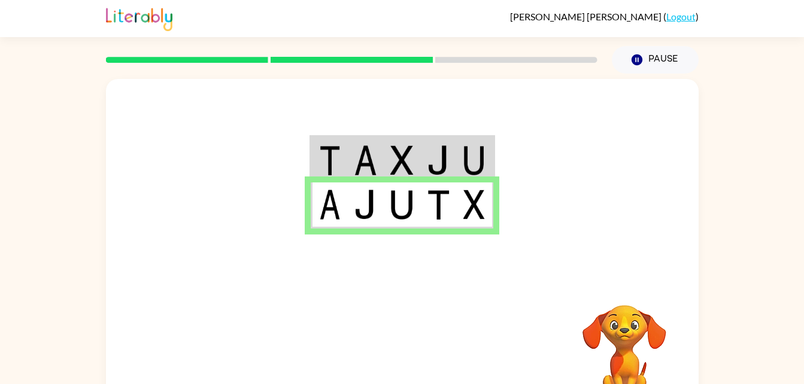
click at [541, 249] on div at bounding box center [402, 179] width 593 height 201
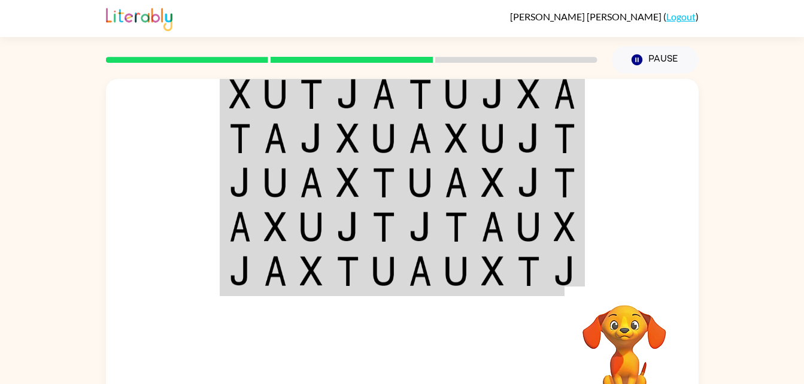
click at [438, 174] on td at bounding box center [420, 182] width 37 height 44
click at [548, 220] on td at bounding box center [565, 227] width 37 height 44
click at [468, 132] on td at bounding box center [456, 138] width 37 height 44
click at [398, 110] on td at bounding box center [384, 94] width 37 height 46
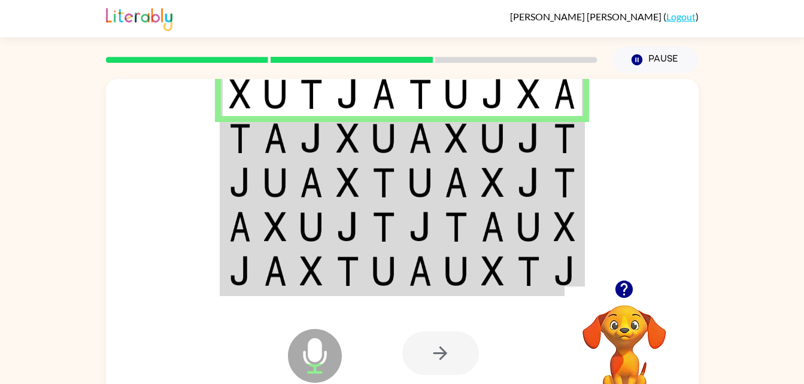
click at [431, 142] on img at bounding box center [420, 138] width 23 height 30
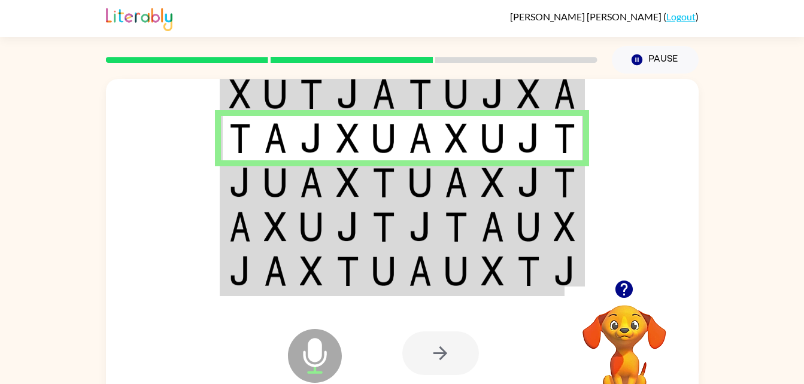
click at [398, 201] on td at bounding box center [384, 182] width 37 height 44
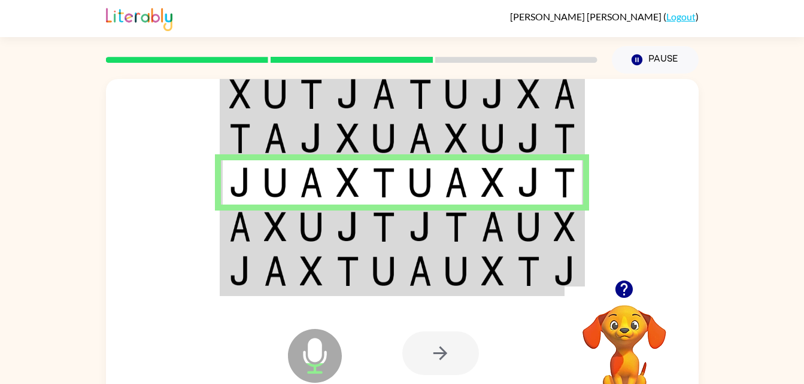
click at [485, 254] on td at bounding box center [493, 272] width 37 height 46
click at [293, 223] on td at bounding box center [275, 227] width 37 height 44
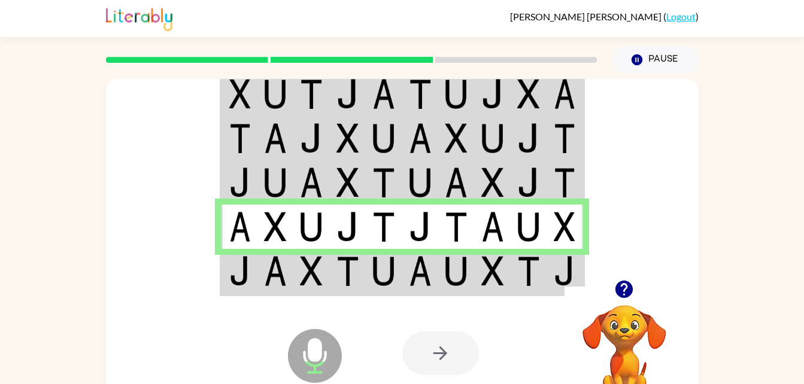
click at [563, 235] on img at bounding box center [565, 227] width 22 height 30
click at [517, 250] on td at bounding box center [529, 272] width 37 height 46
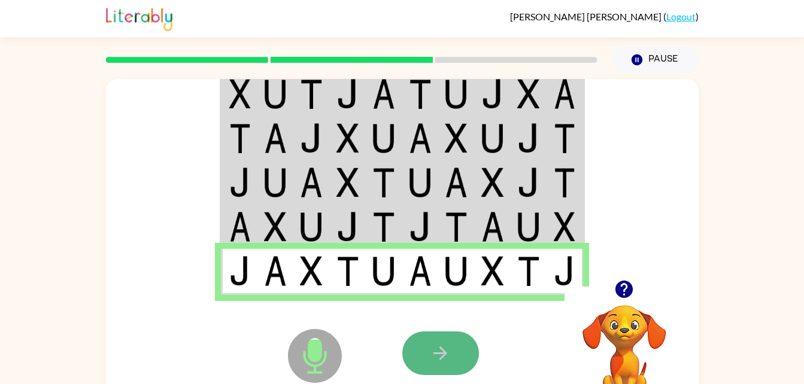
click at [434, 349] on icon "button" at bounding box center [440, 353] width 21 height 21
